Goal: Contribute content: Contribute content

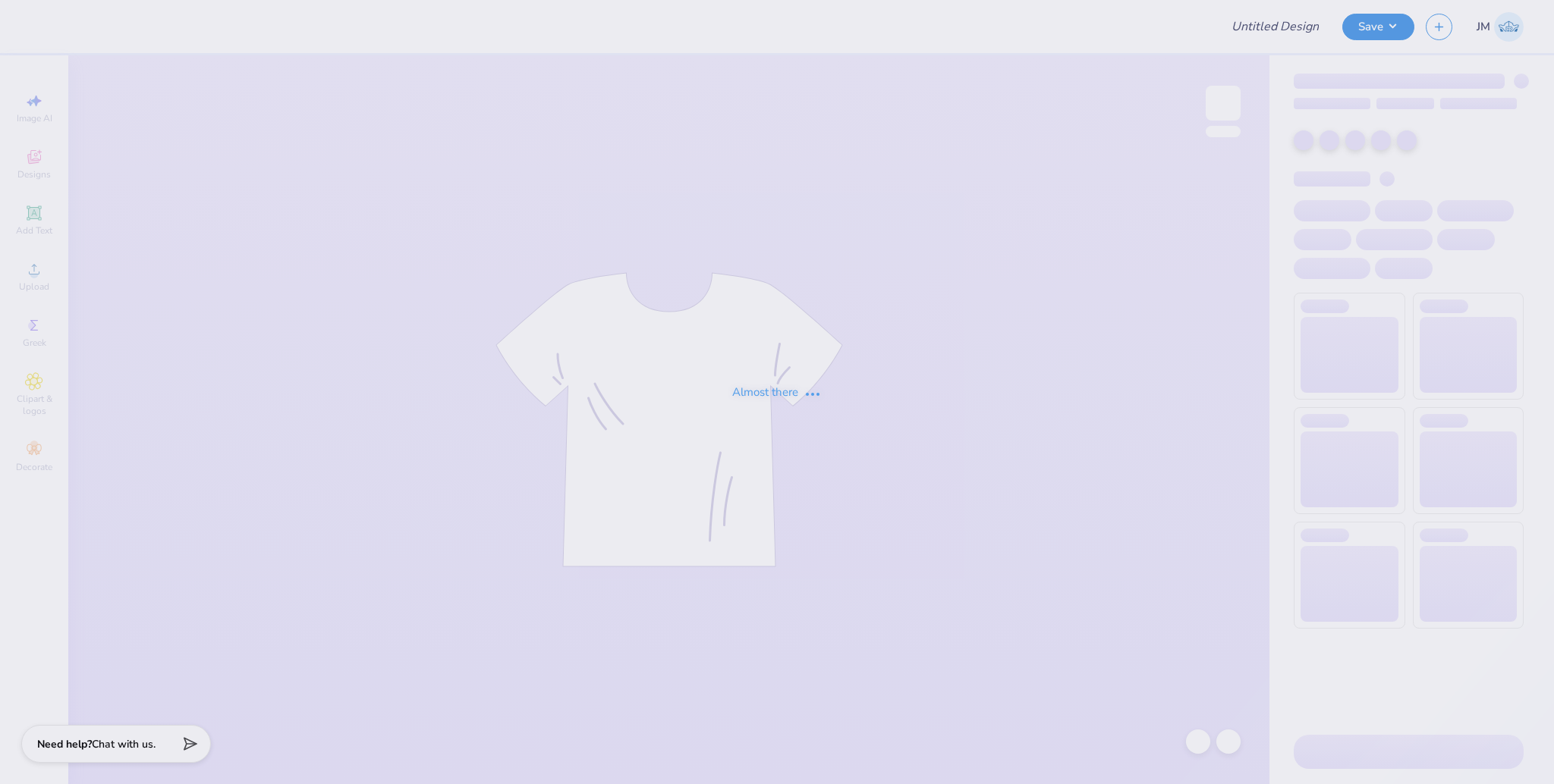
type input "Fall Rush Tee Lambda Chi A"
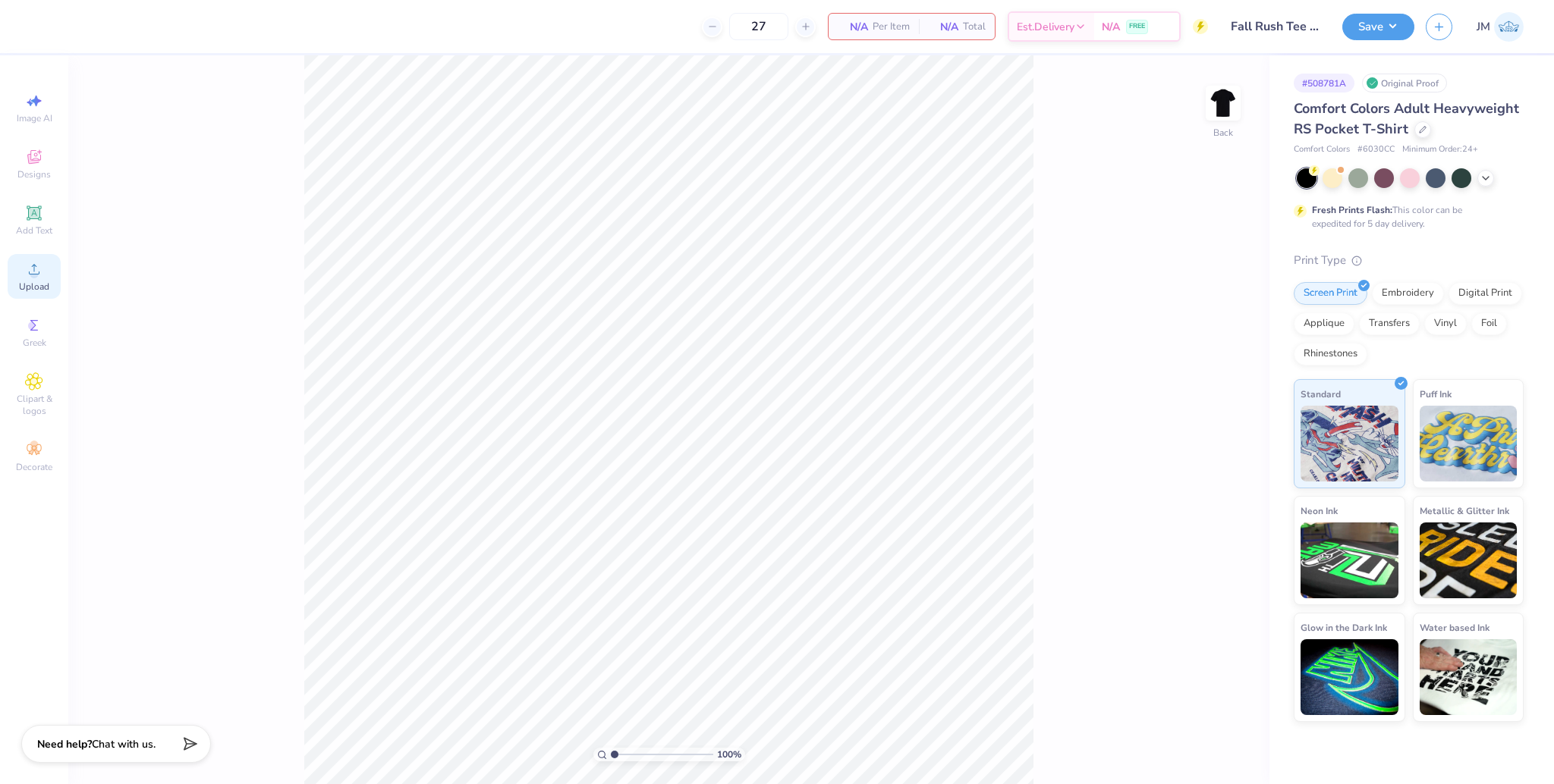
click at [43, 278] on div "Upload" at bounding box center [34, 276] width 53 height 45
click at [43, 277] on div "Upload" at bounding box center [34, 276] width 53 height 45
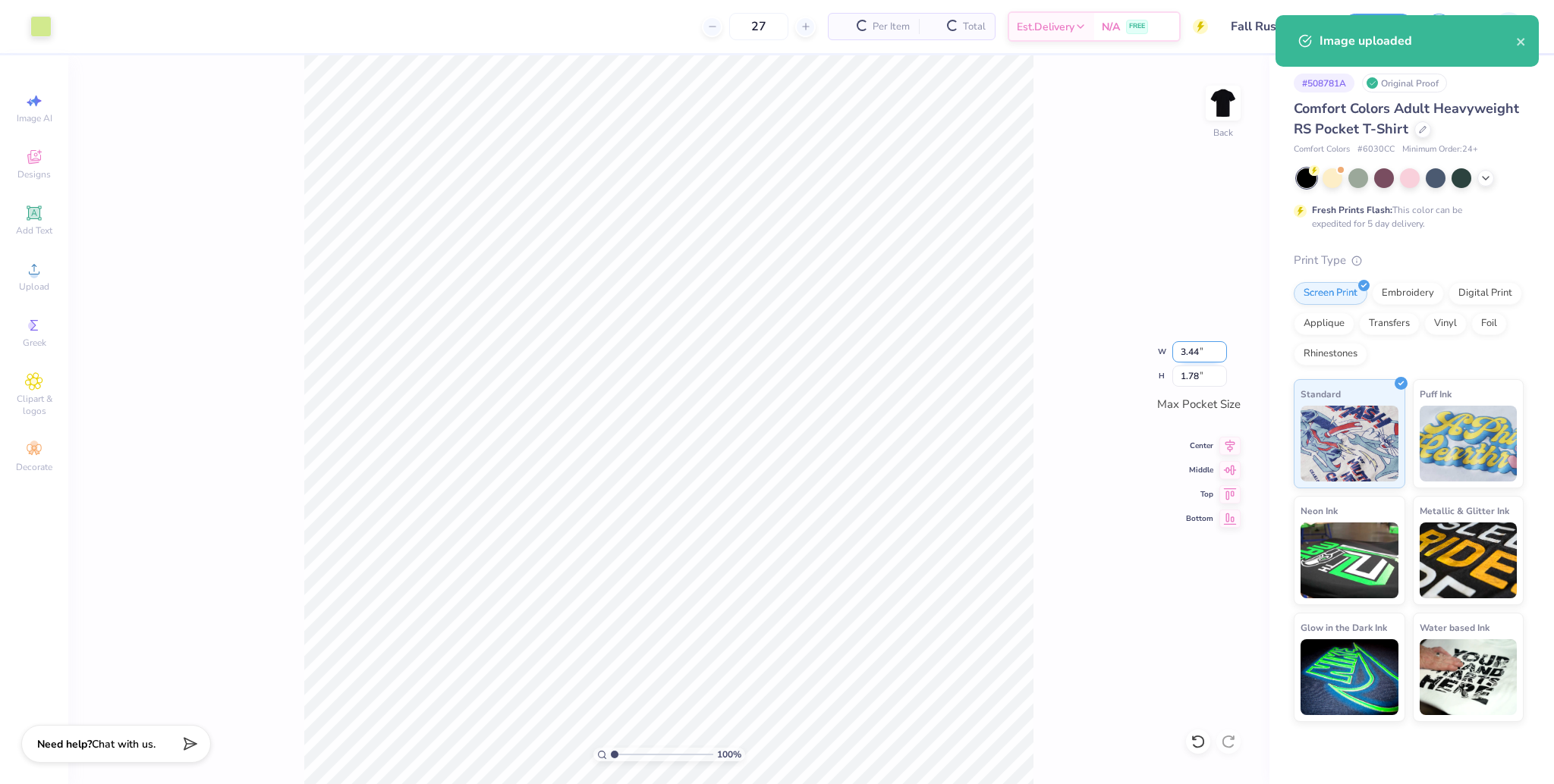
click at [1182, 354] on input "3.44" at bounding box center [1200, 352] width 54 height 21
type input "3.50"
type input "1.82"
click at [1222, 442] on icon at bounding box center [1230, 443] width 21 height 18
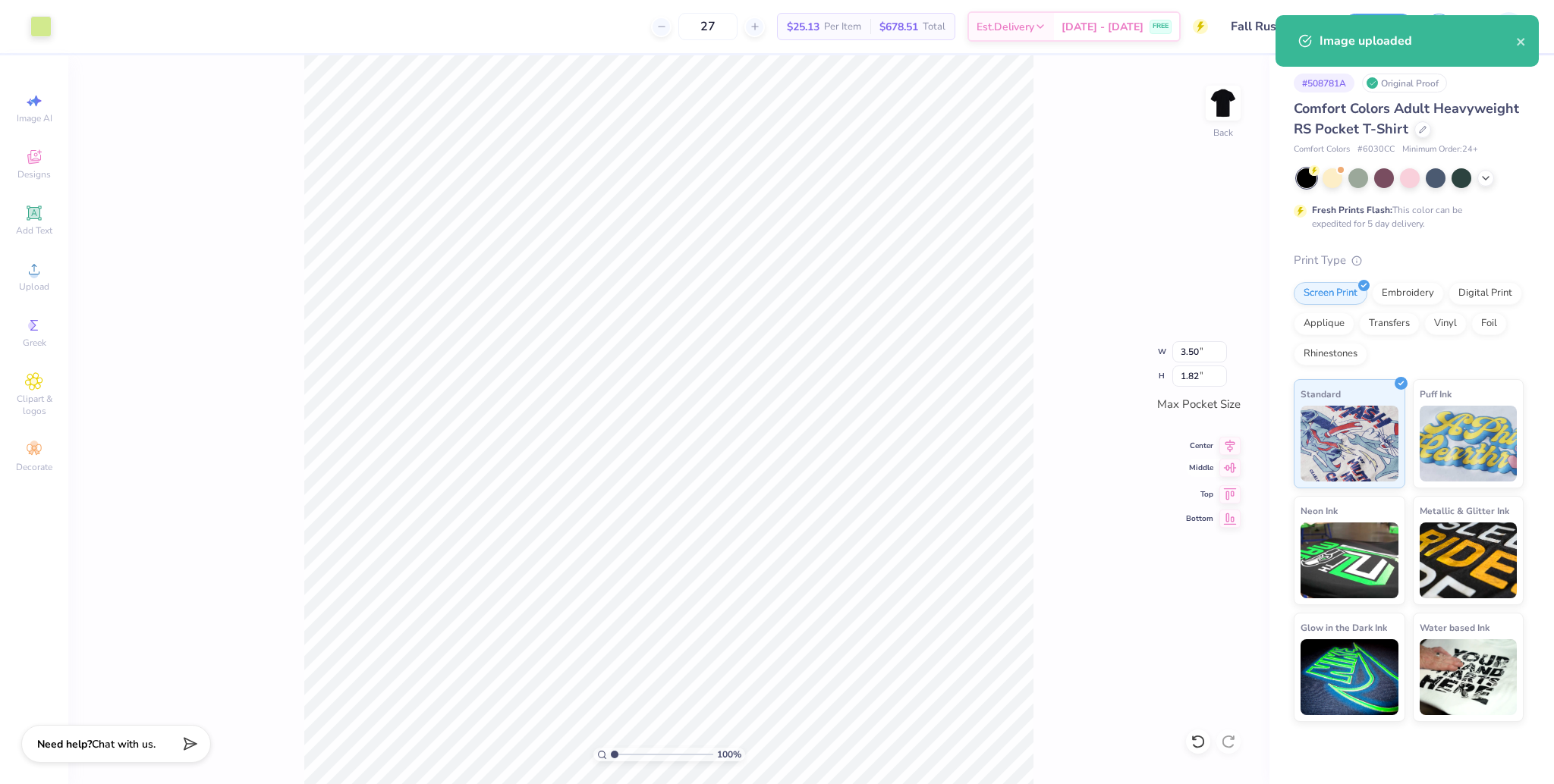
click at [1228, 476] on icon at bounding box center [1230, 468] width 21 height 18
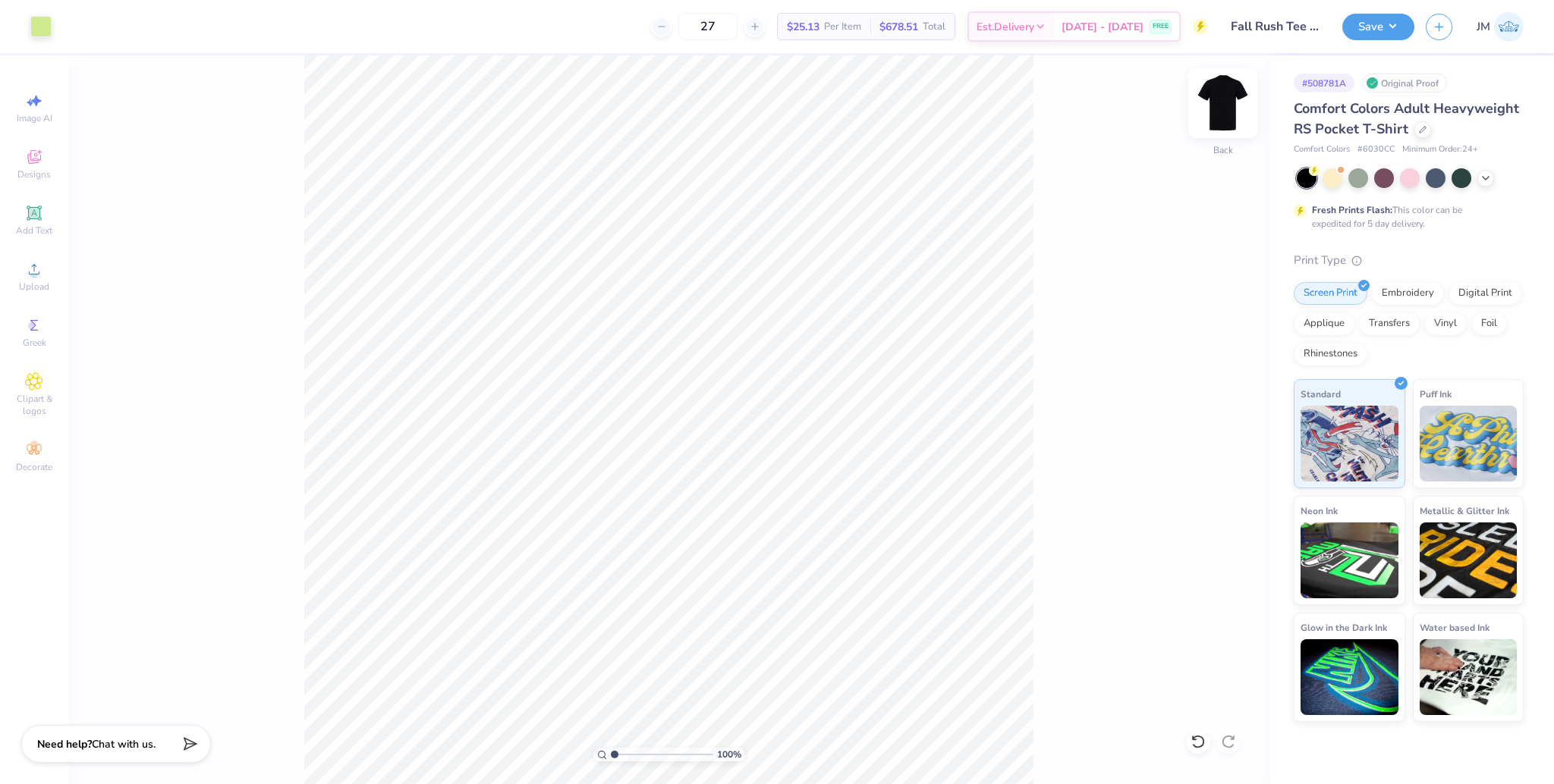
click at [1222, 110] on img at bounding box center [1223, 103] width 61 height 61
click at [1216, 117] on img at bounding box center [1223, 103] width 61 height 61
click at [1234, 469] on icon at bounding box center [1230, 468] width 21 height 18
click at [1218, 109] on img at bounding box center [1223, 103] width 61 height 61
click at [4, 270] on div "Image AI Designs Add Text Upload Greek Clipart & logos Decorate" at bounding box center [34, 420] width 69 height 729
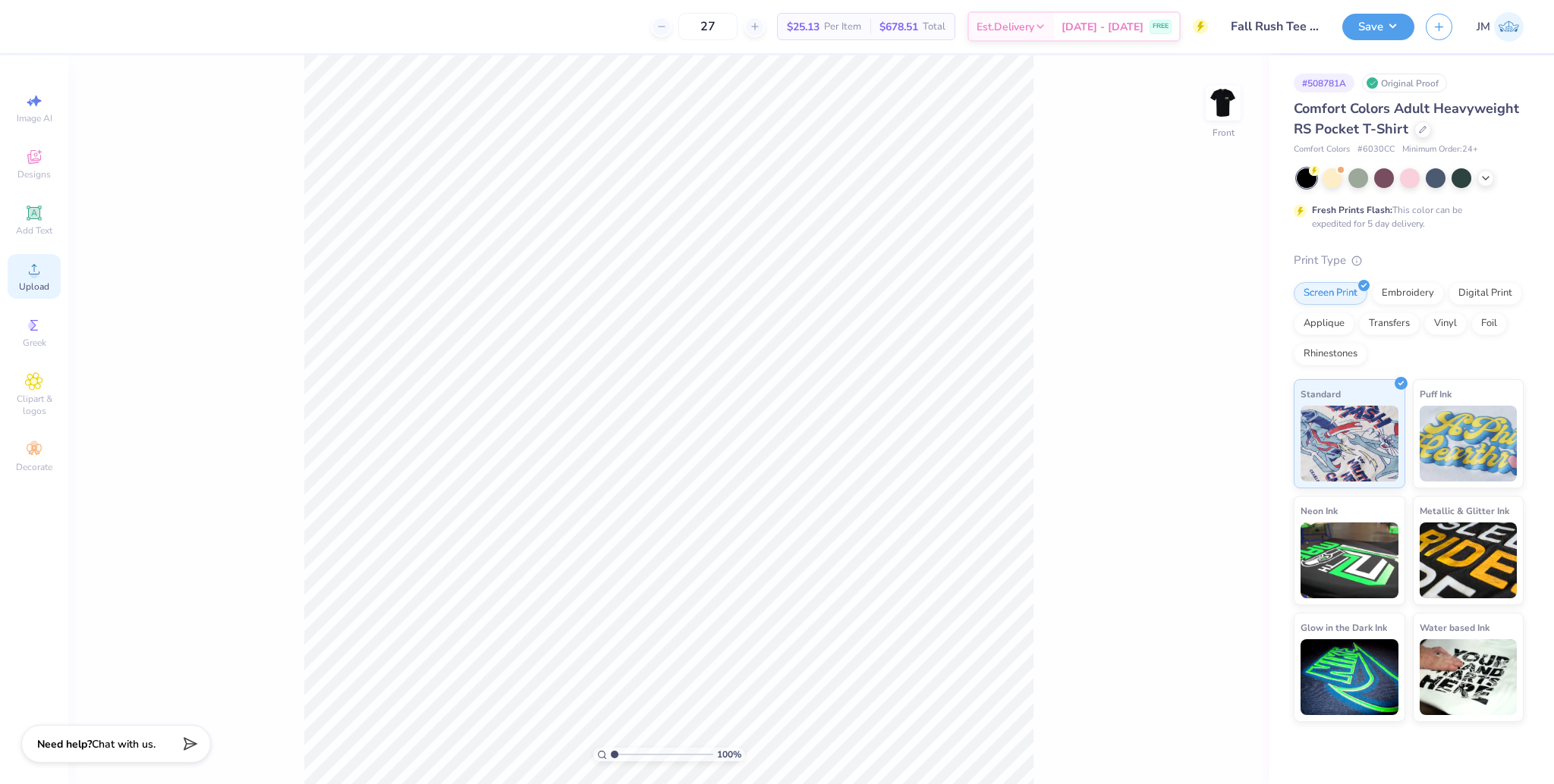
click at [16, 277] on div "Upload" at bounding box center [34, 276] width 53 height 45
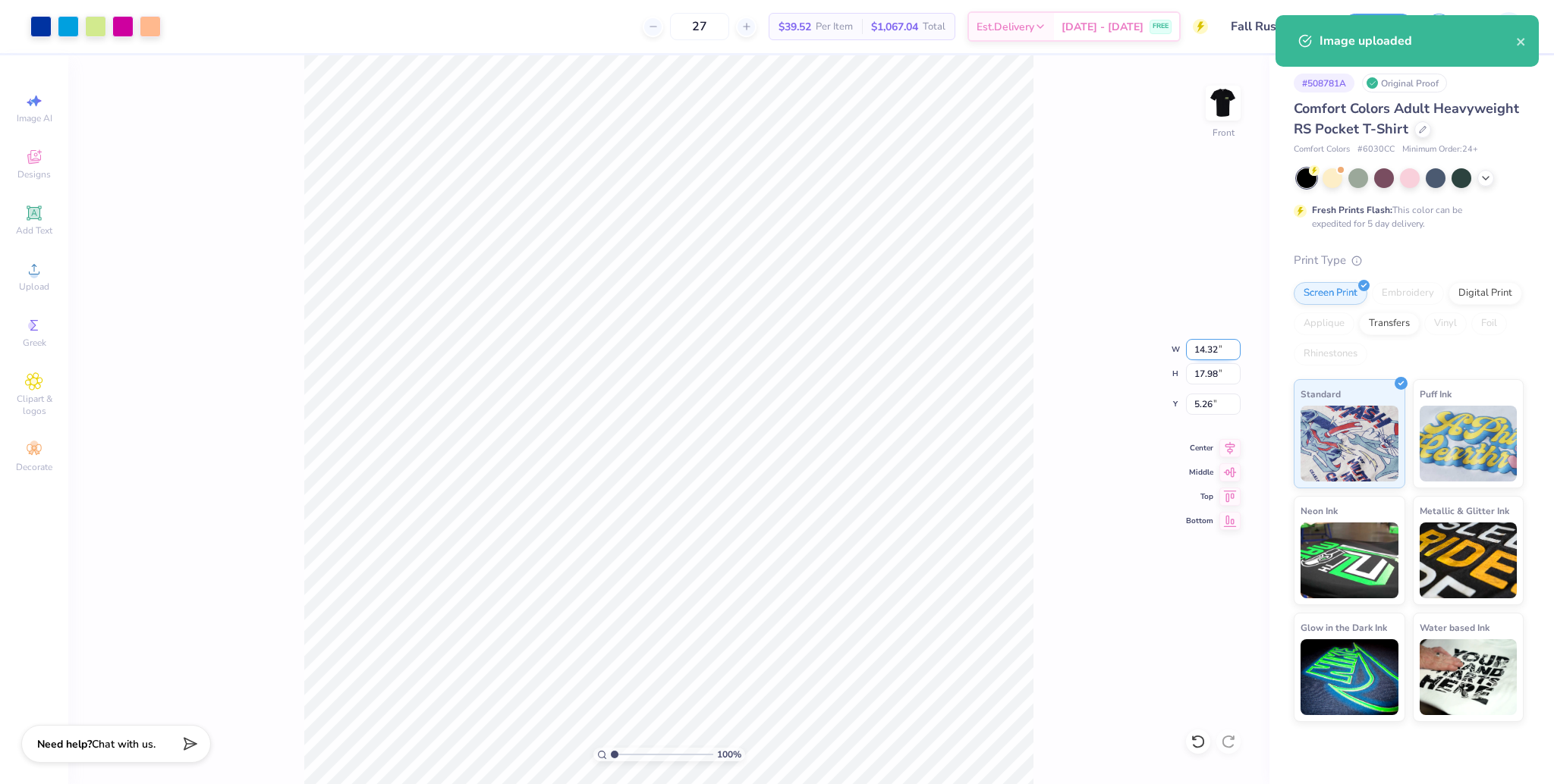
click at [1198, 351] on input "14.32" at bounding box center [1213, 349] width 54 height 21
click at [1206, 382] on input "17.98" at bounding box center [1213, 374] width 54 height 21
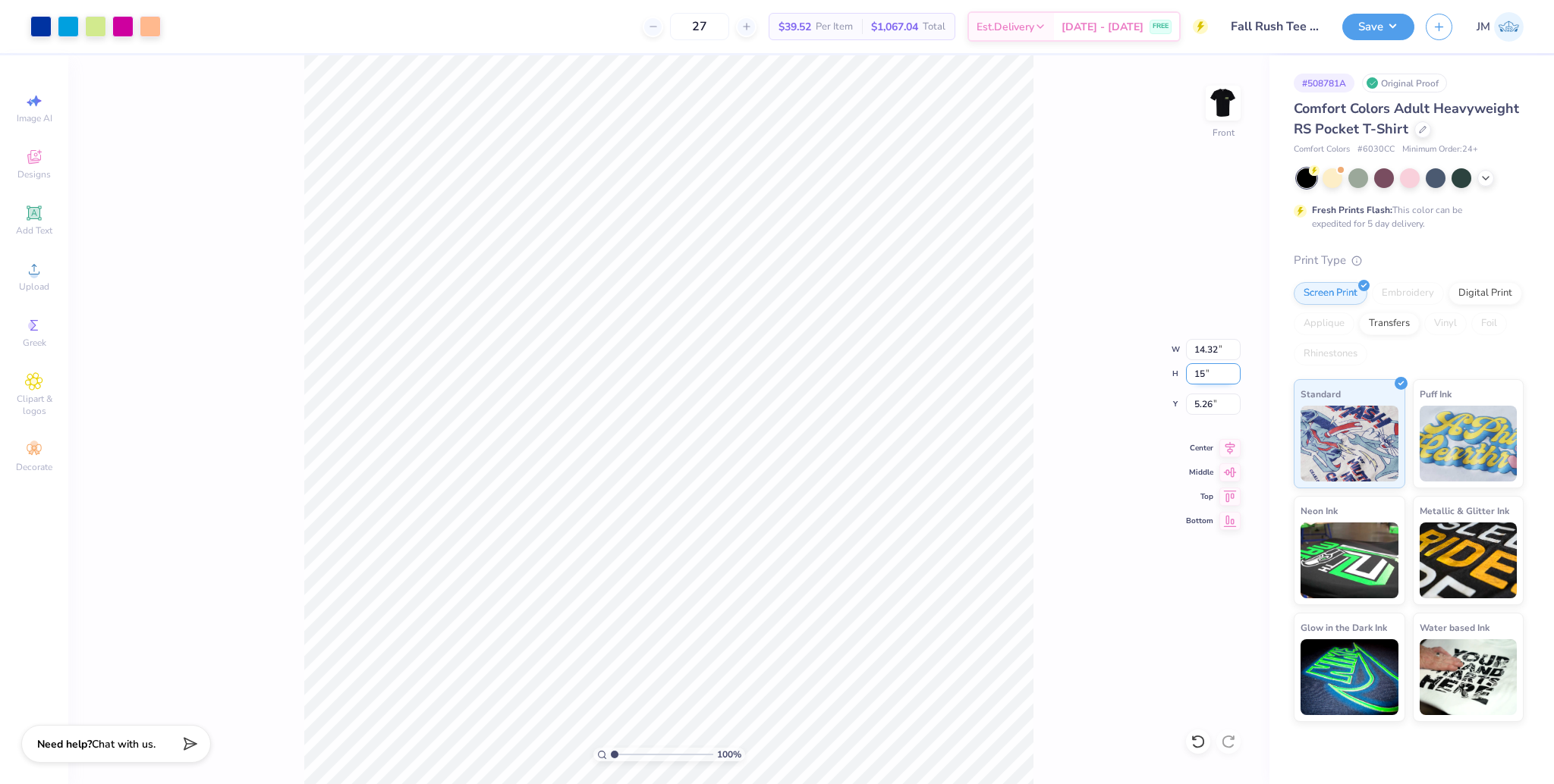
type input "15"
type input "11.95"
type input "15.00"
click at [1202, 399] on input "6.75" at bounding box center [1213, 404] width 54 height 21
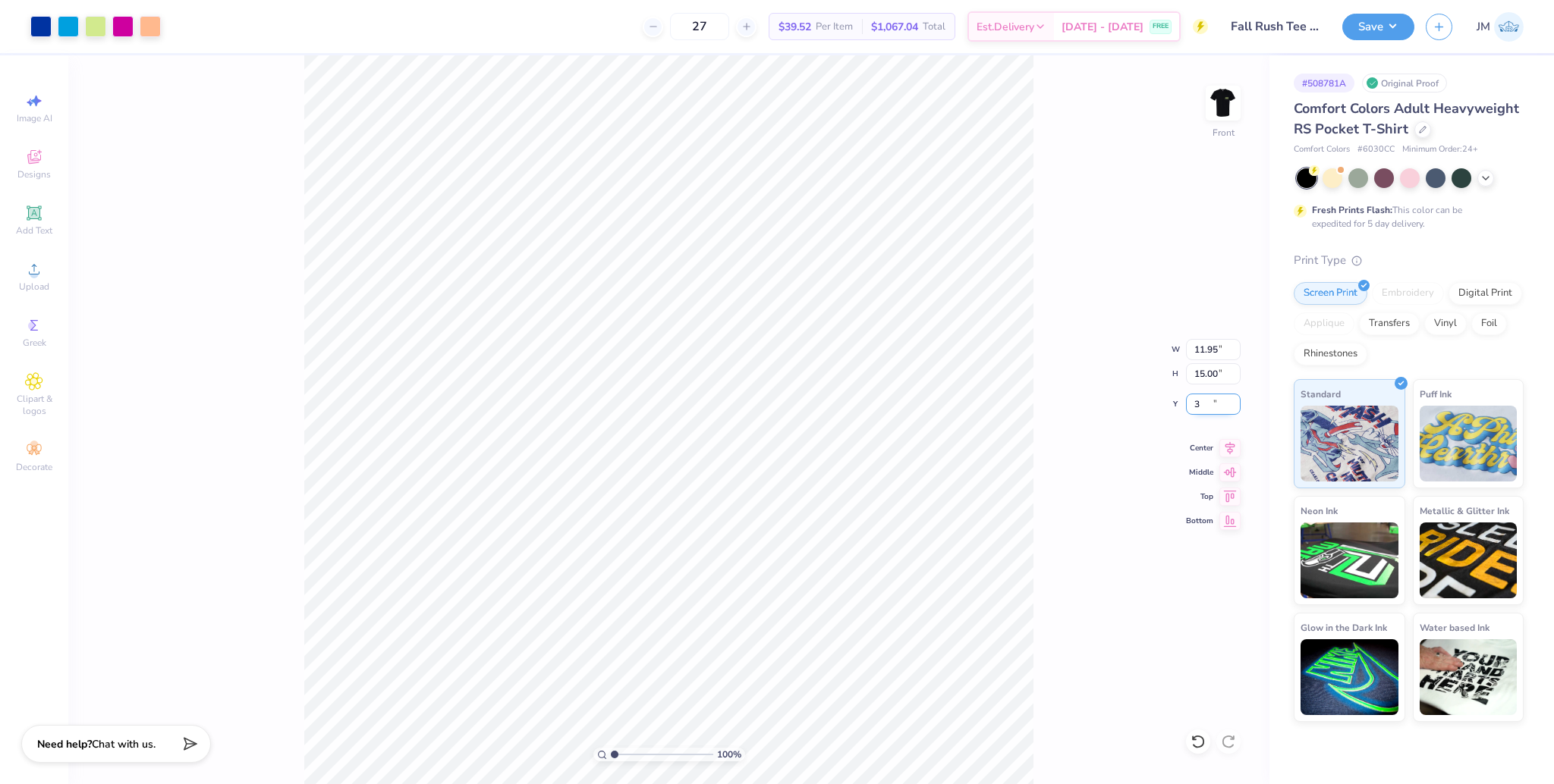
type input "3.00"
click at [1231, 449] on icon at bounding box center [1230, 446] width 21 height 18
click at [1384, 36] on button "Save" at bounding box center [1378, 25] width 72 height 26
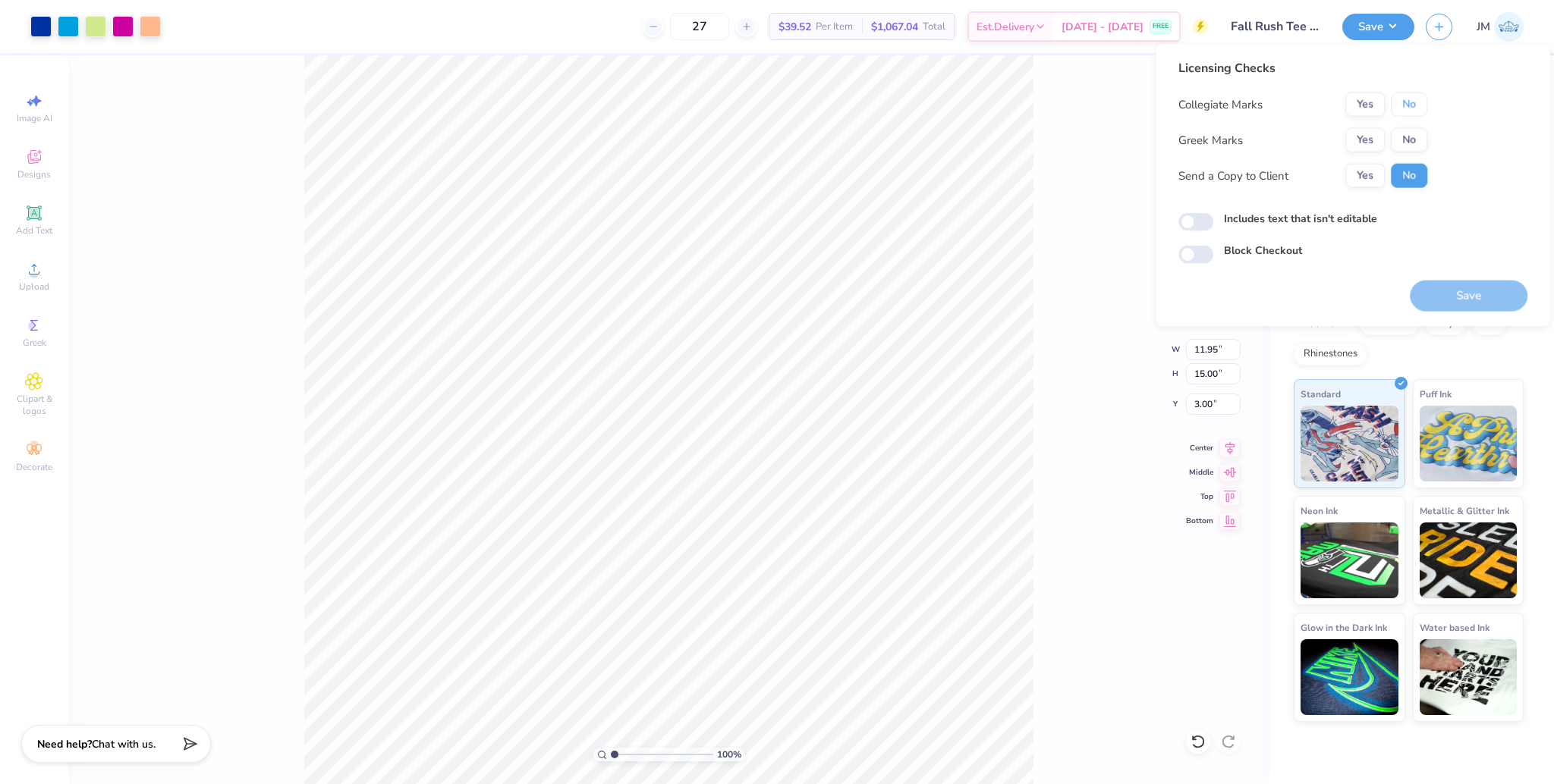
drag, startPoint x: 1408, startPoint y: 103, endPoint x: 1390, endPoint y: 123, distance: 26.9
click at [1408, 103] on button "No" at bounding box center [1408, 104] width 36 height 25
click at [1370, 141] on button "Yes" at bounding box center [1365, 140] width 40 height 25
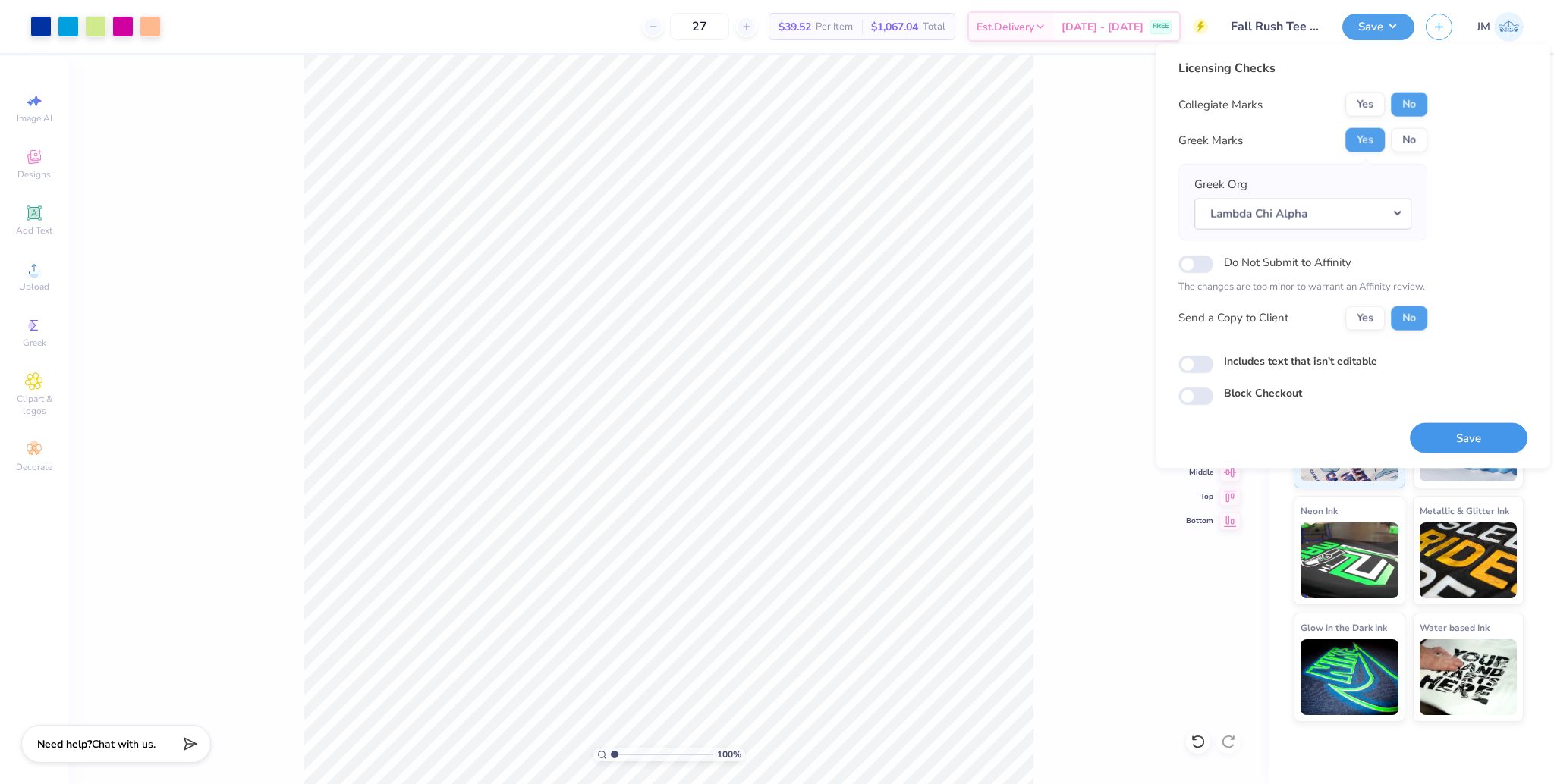
click at [1465, 436] on button "Save" at bounding box center [1469, 437] width 118 height 31
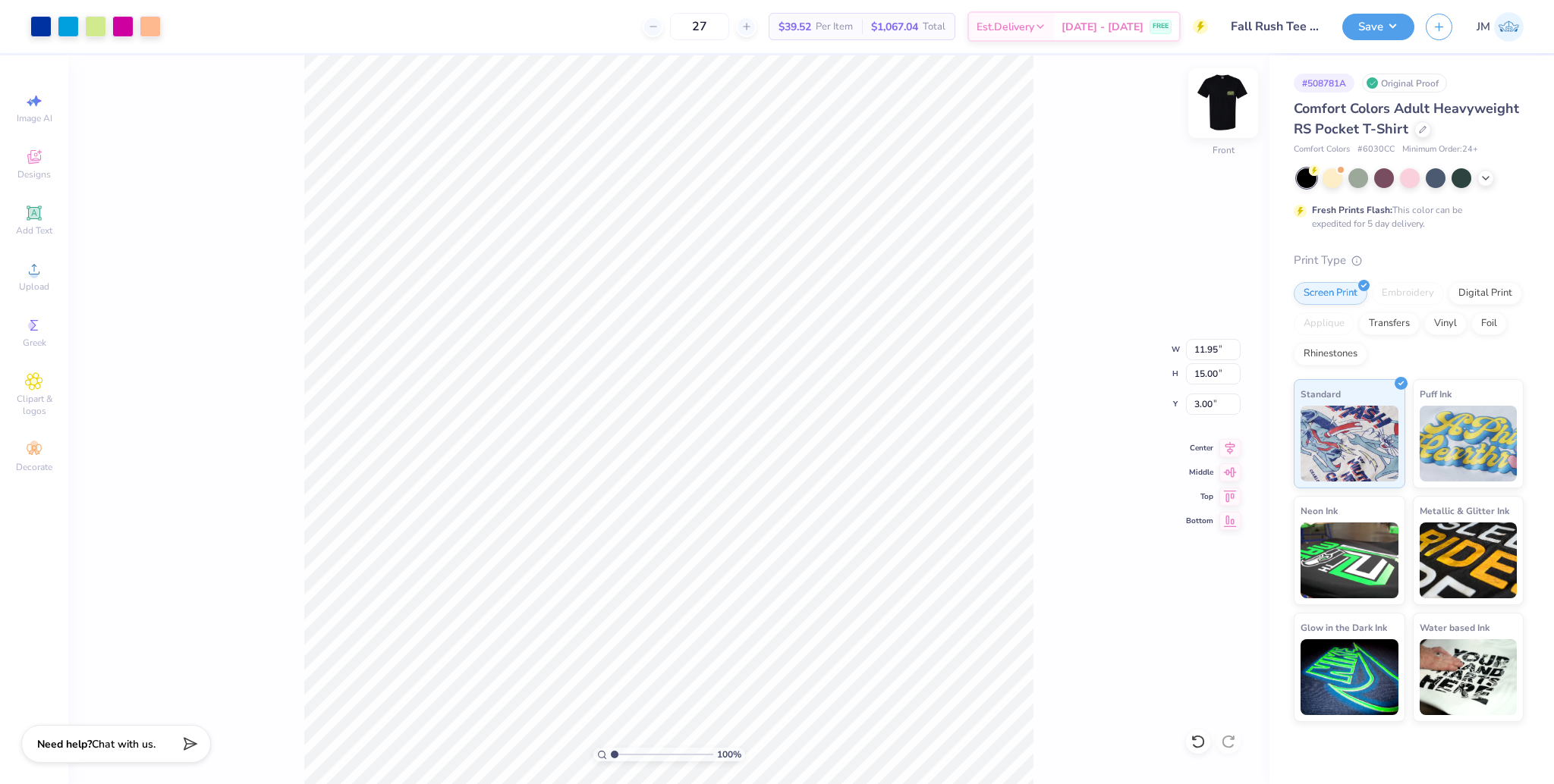
click at [1226, 111] on img at bounding box center [1223, 103] width 61 height 61
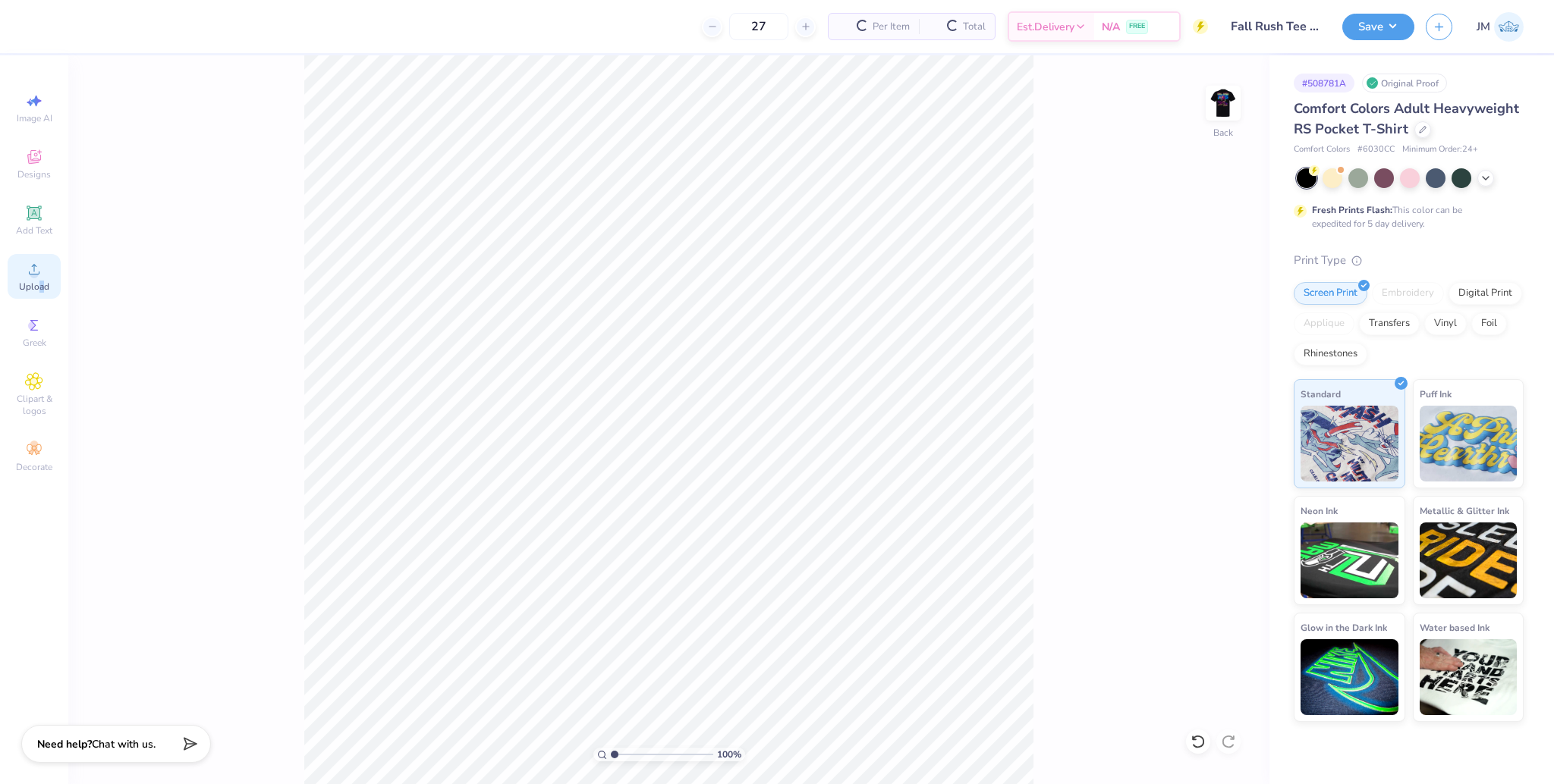
click at [41, 281] on span "Upload" at bounding box center [34, 287] width 31 height 12
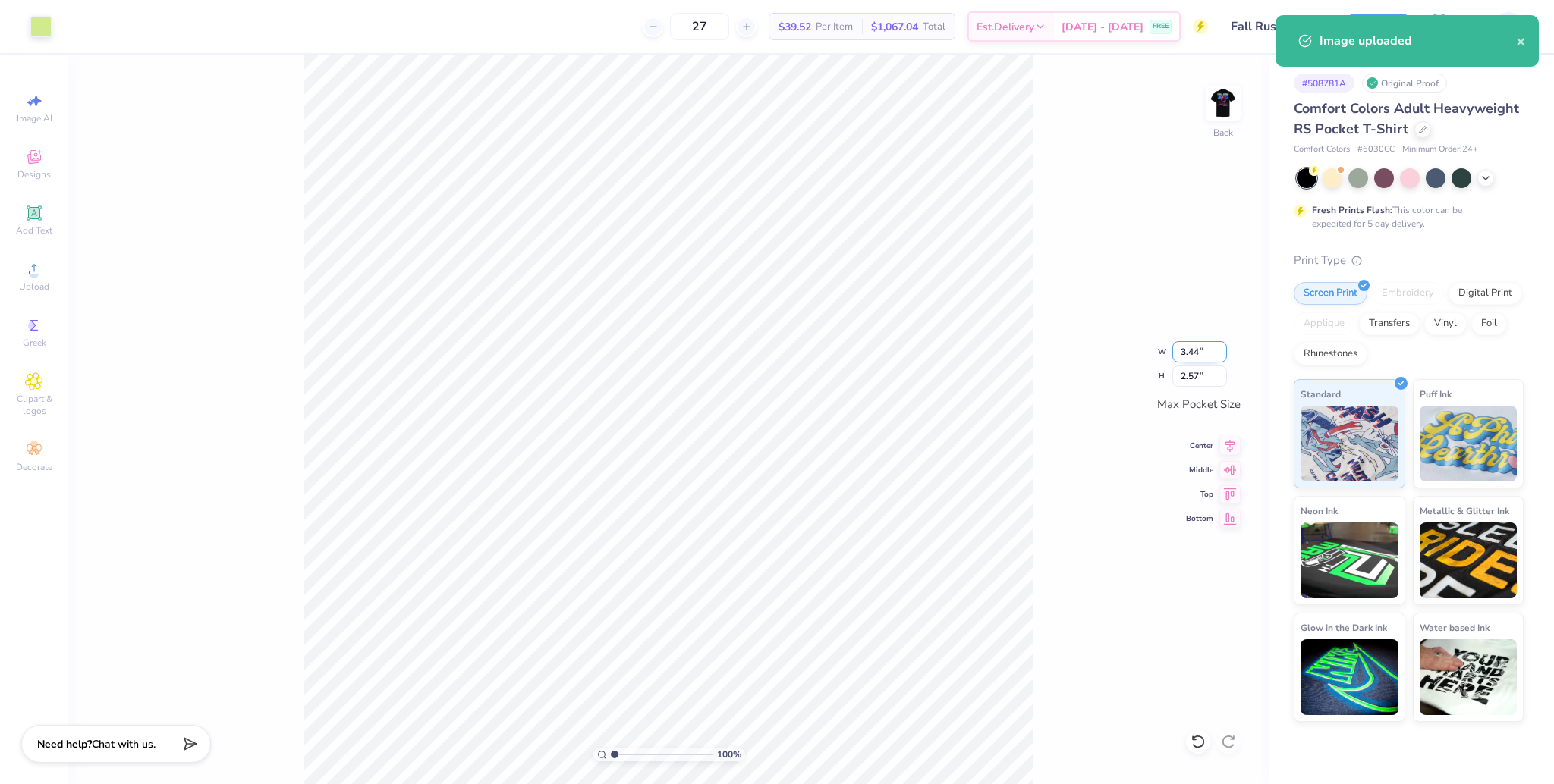
click at [1183, 356] on input "3.44" at bounding box center [1200, 352] width 54 height 21
type input "3.50"
type input "2.62"
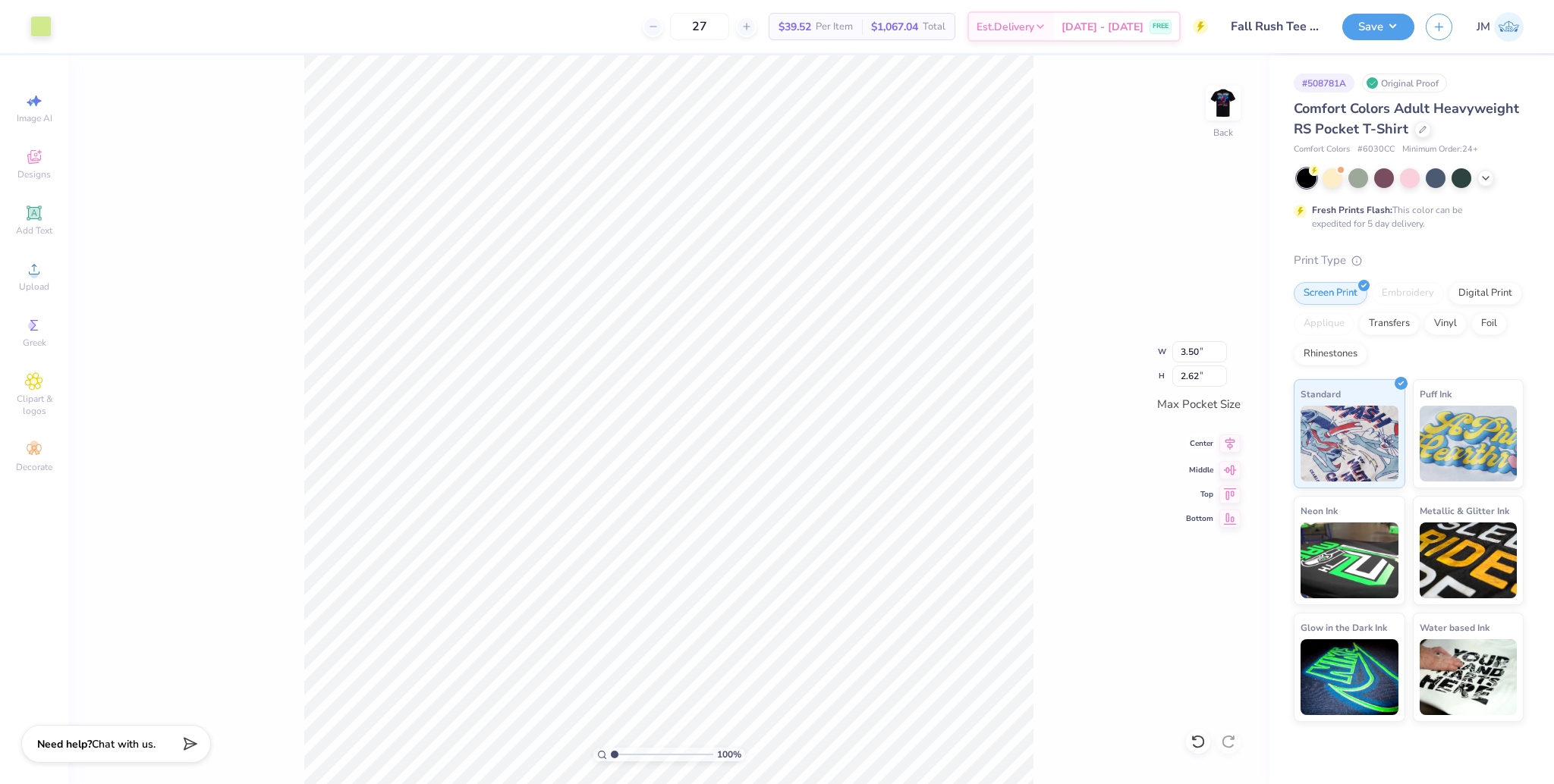
click at [1230, 442] on icon at bounding box center [1230, 443] width 21 height 18
click at [1236, 471] on icon at bounding box center [1230, 468] width 21 height 18
click at [1370, 11] on div "Save JM" at bounding box center [1448, 26] width 212 height 53
click at [1381, 29] on button "Save" at bounding box center [1378, 25] width 72 height 26
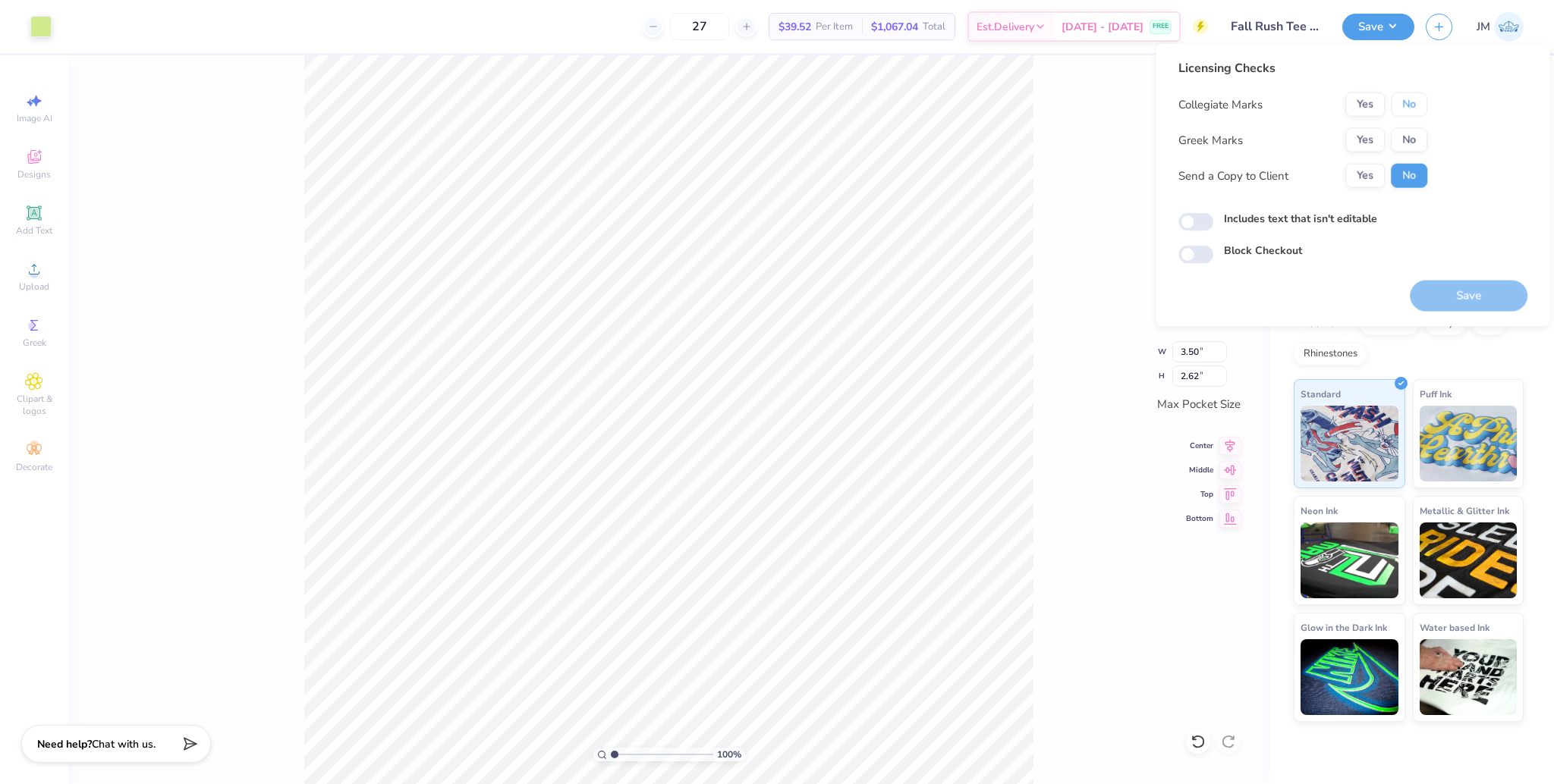
drag, startPoint x: 1404, startPoint y: 95, endPoint x: 1392, endPoint y: 120, distance: 27.7
click at [1405, 97] on button "No" at bounding box center [1408, 104] width 36 height 25
click at [1366, 148] on button "Yes" at bounding box center [1365, 140] width 40 height 25
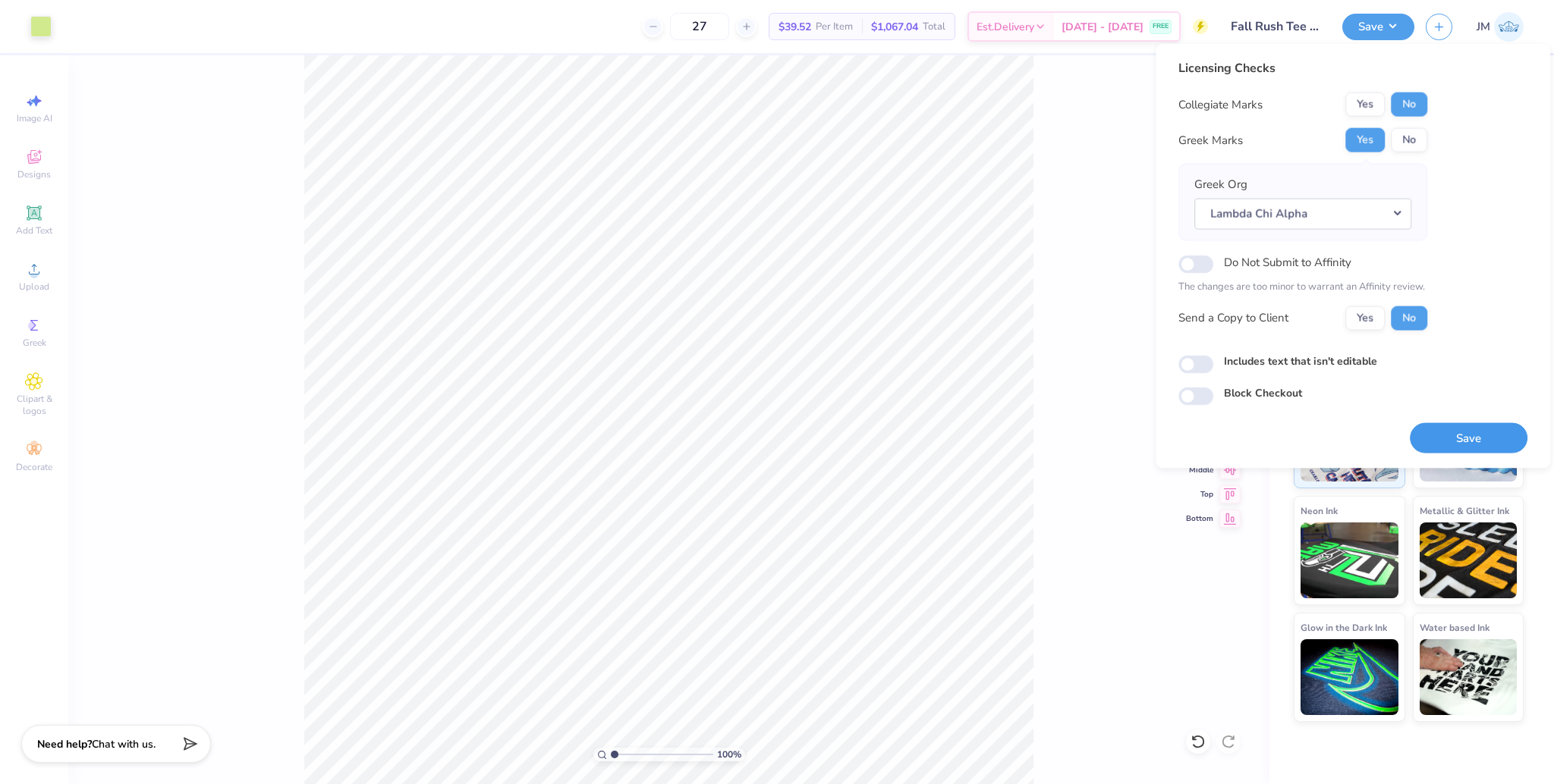
click at [1475, 444] on button "Save" at bounding box center [1469, 437] width 118 height 31
